Goal: Check status

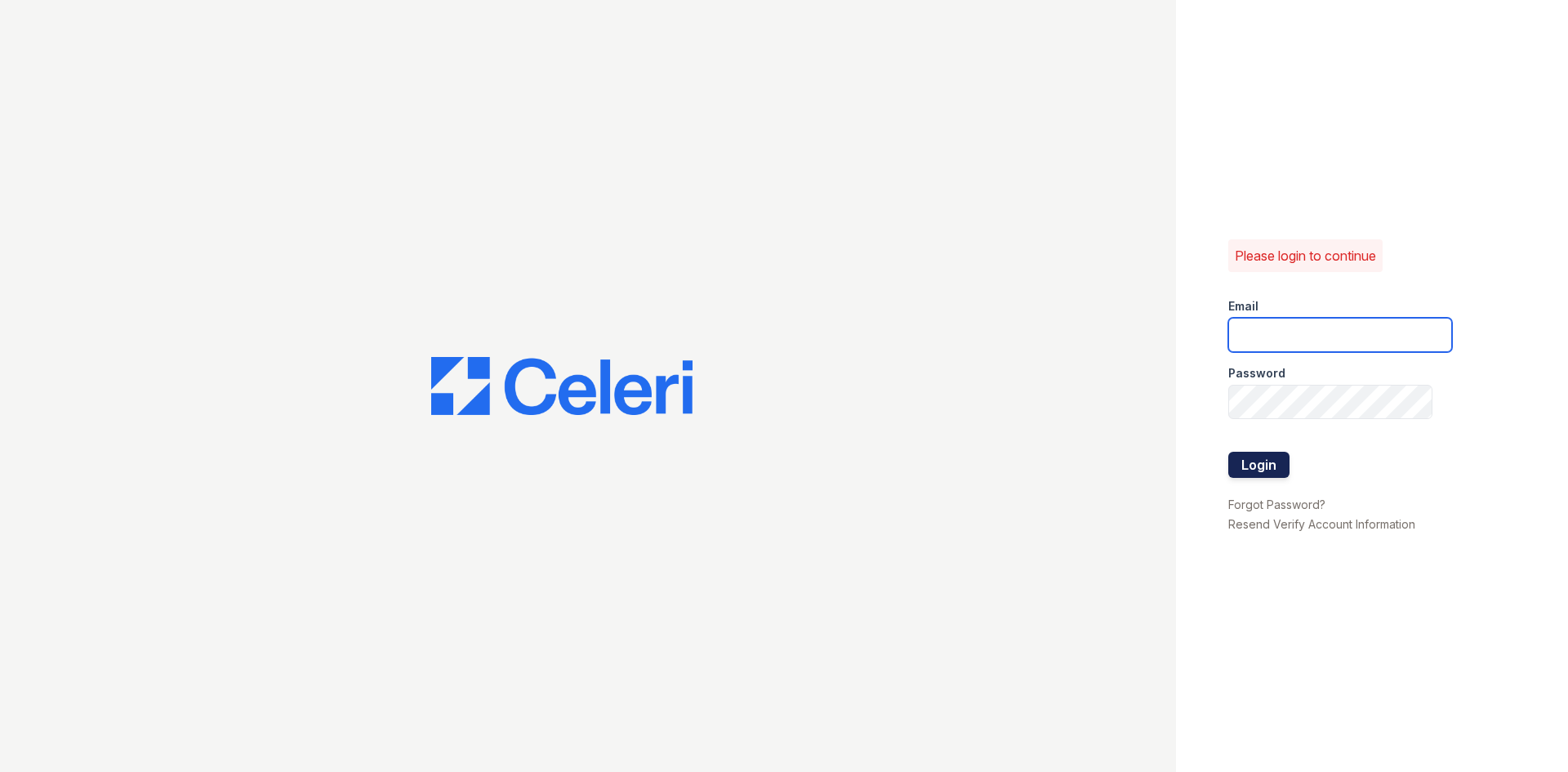
type input "[EMAIL_ADDRESS][DOMAIN_NAME]"
click at [1249, 456] on button "Login" at bounding box center [1259, 465] width 61 height 26
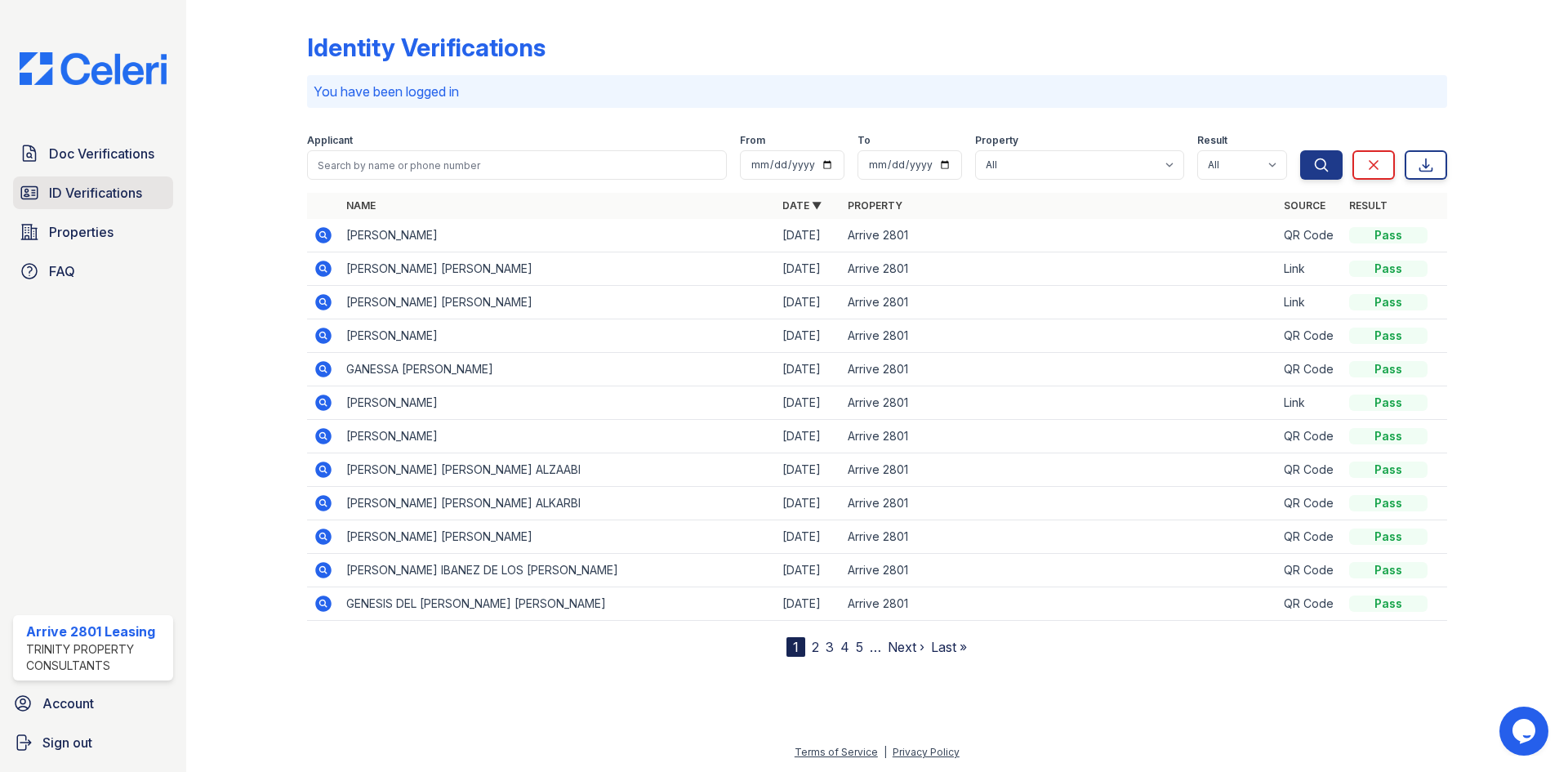
click at [139, 188] on span "ID Verifications" at bounding box center [96, 192] width 93 height 20
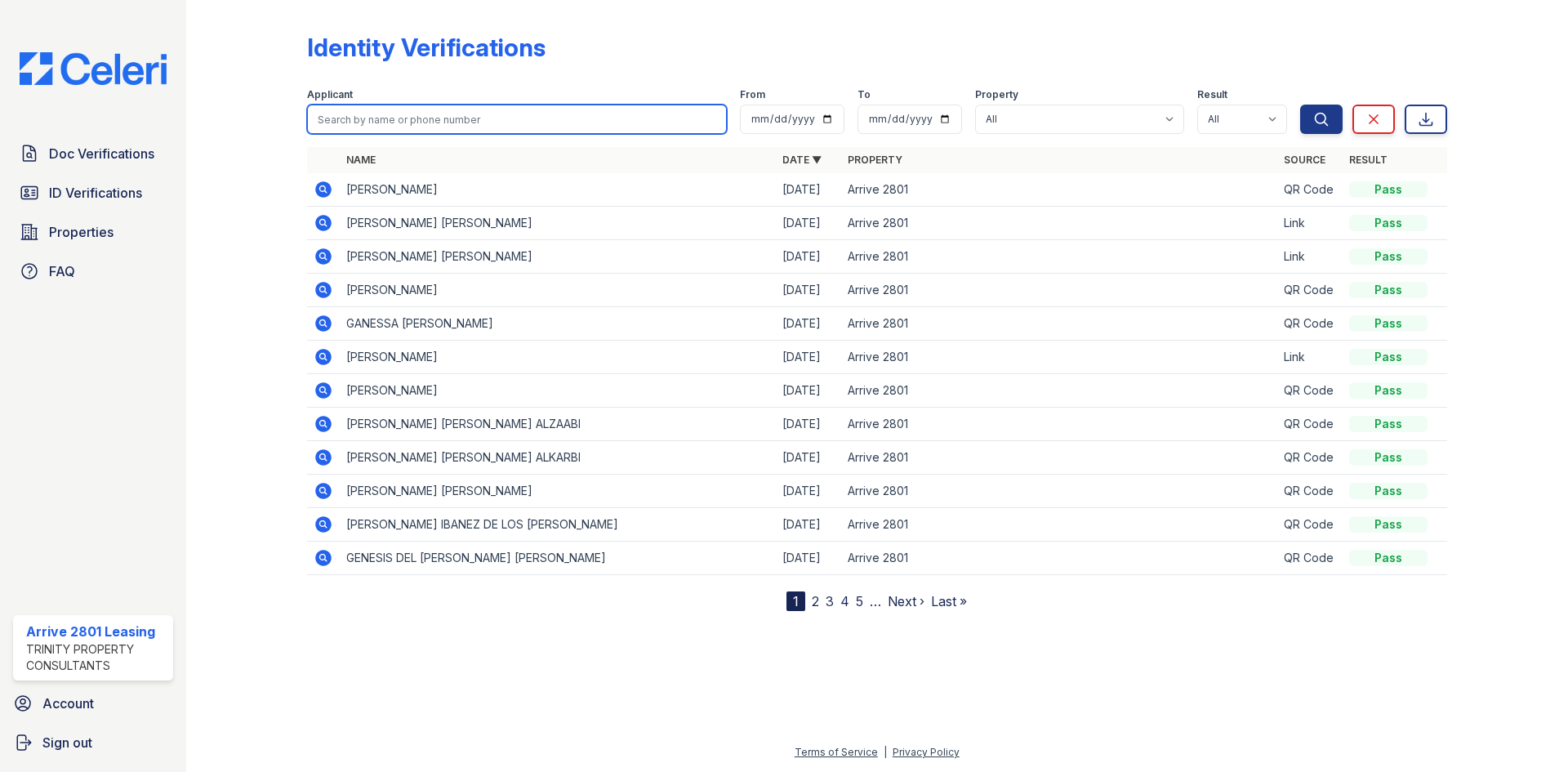
click at [461, 125] on input "search" at bounding box center [516, 120] width 420 height 29
type input "cameron"
click at [1300, 105] on button "Search" at bounding box center [1321, 120] width 43 height 29
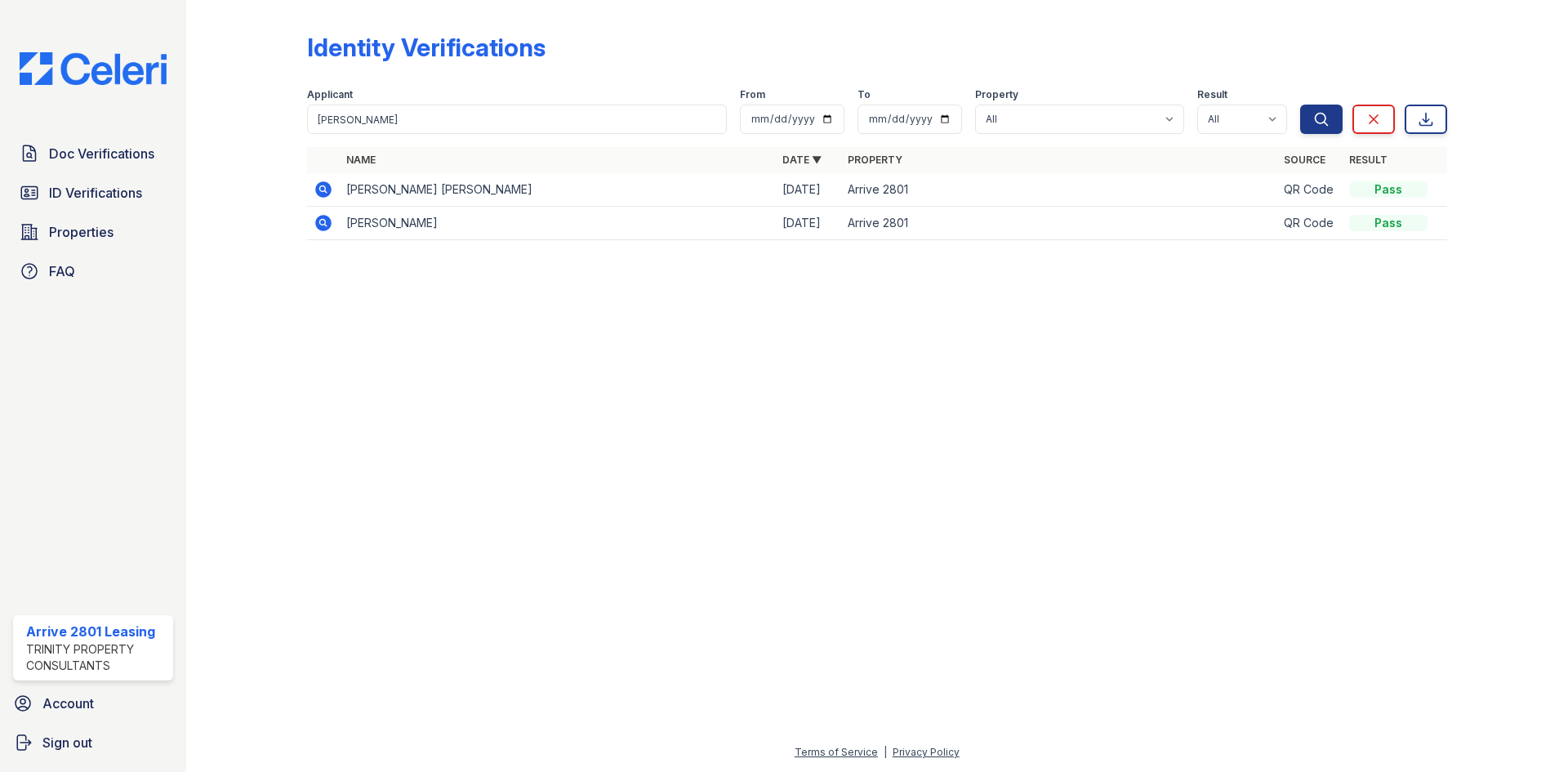
click at [323, 187] on icon at bounding box center [322, 187] width 4 height 4
